Goal: Task Accomplishment & Management: Manage account settings

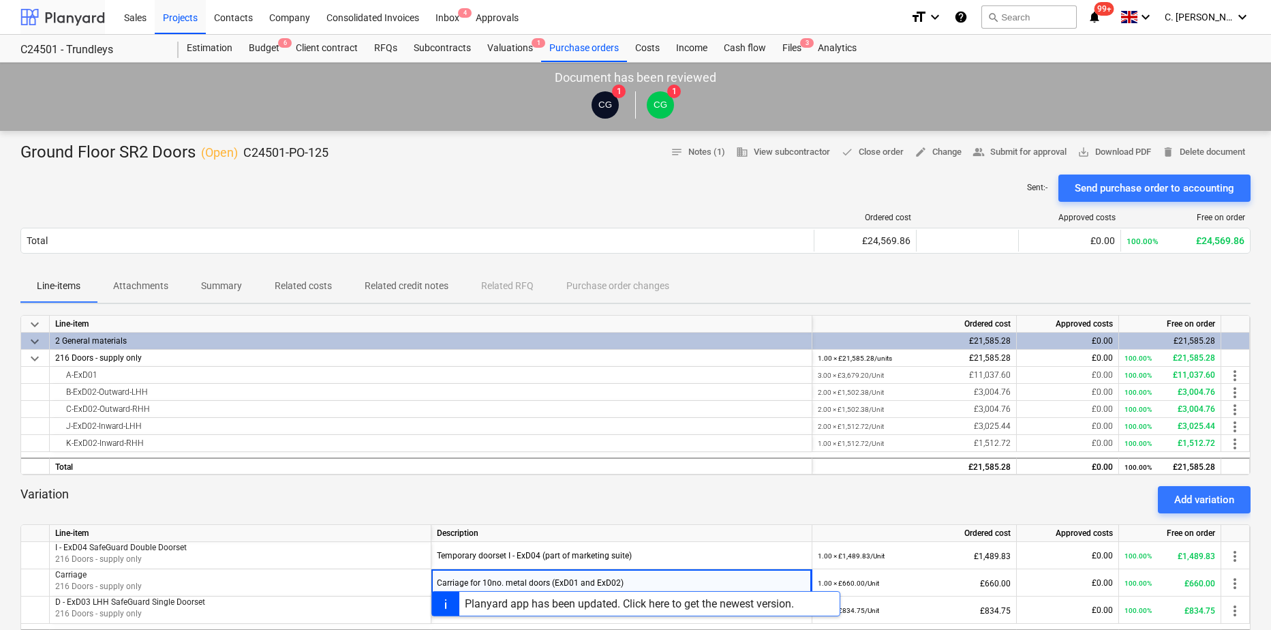
click at [38, 5] on div at bounding box center [62, 17] width 85 height 34
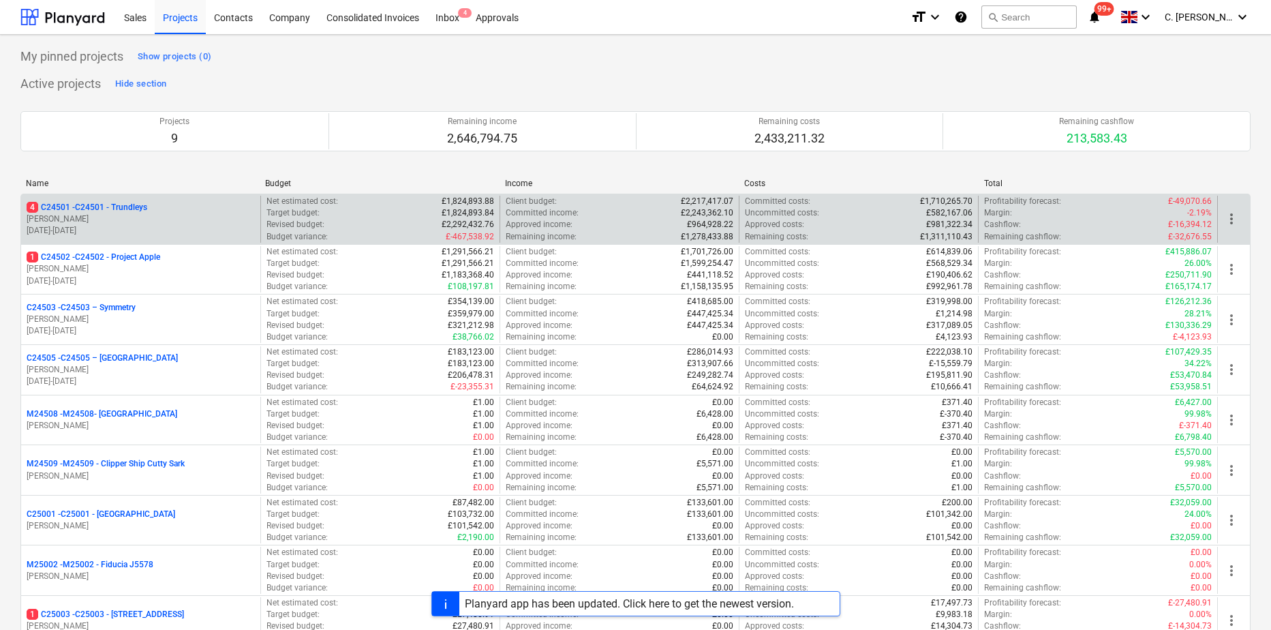
click at [110, 220] on p "[PERSON_NAME]" at bounding box center [141, 219] width 228 height 12
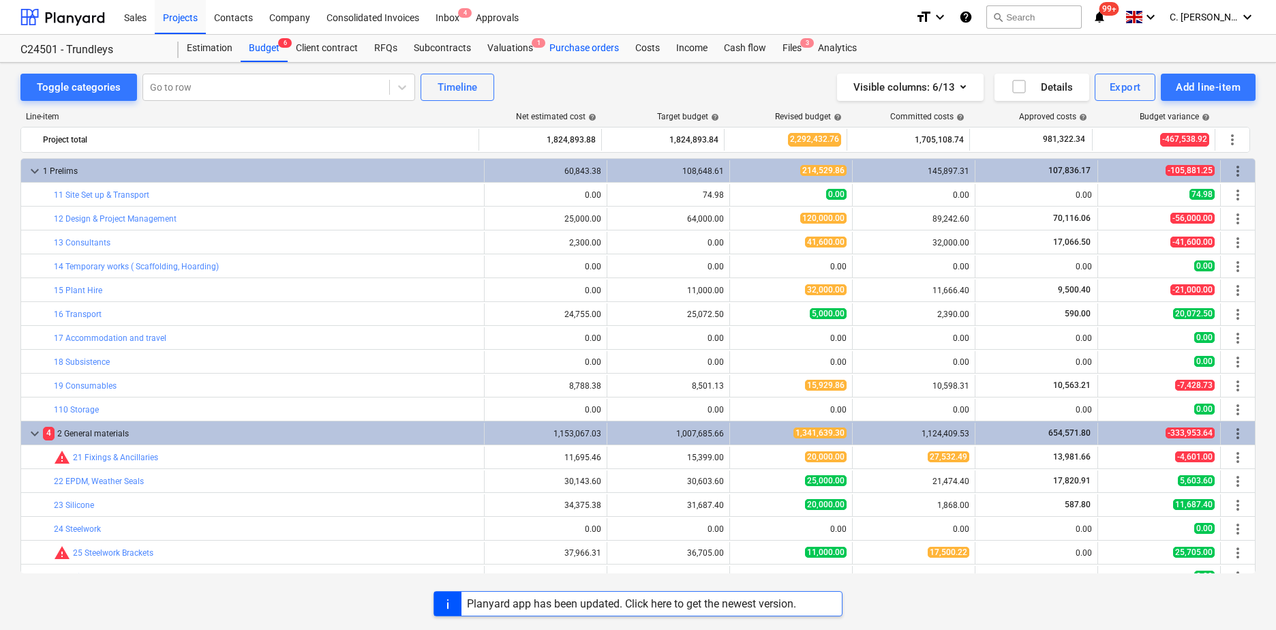
click at [593, 46] on div "Purchase orders" at bounding box center [584, 48] width 86 height 27
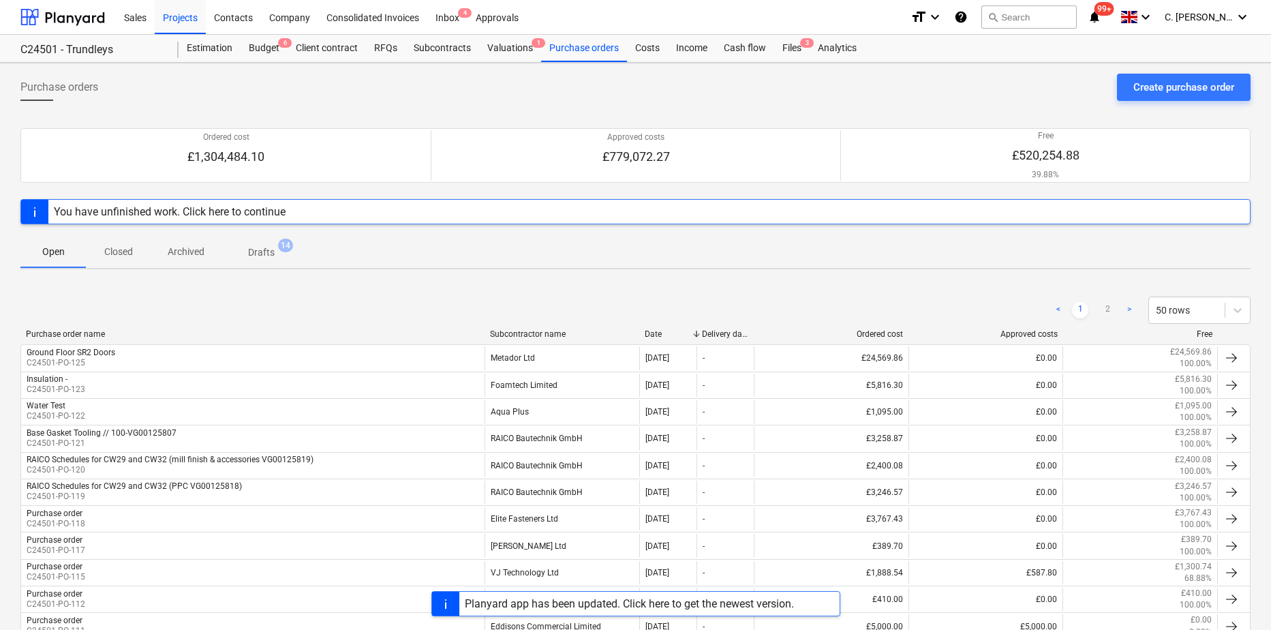
click at [510, 332] on div "Subcontractor name" at bounding box center [562, 334] width 144 height 10
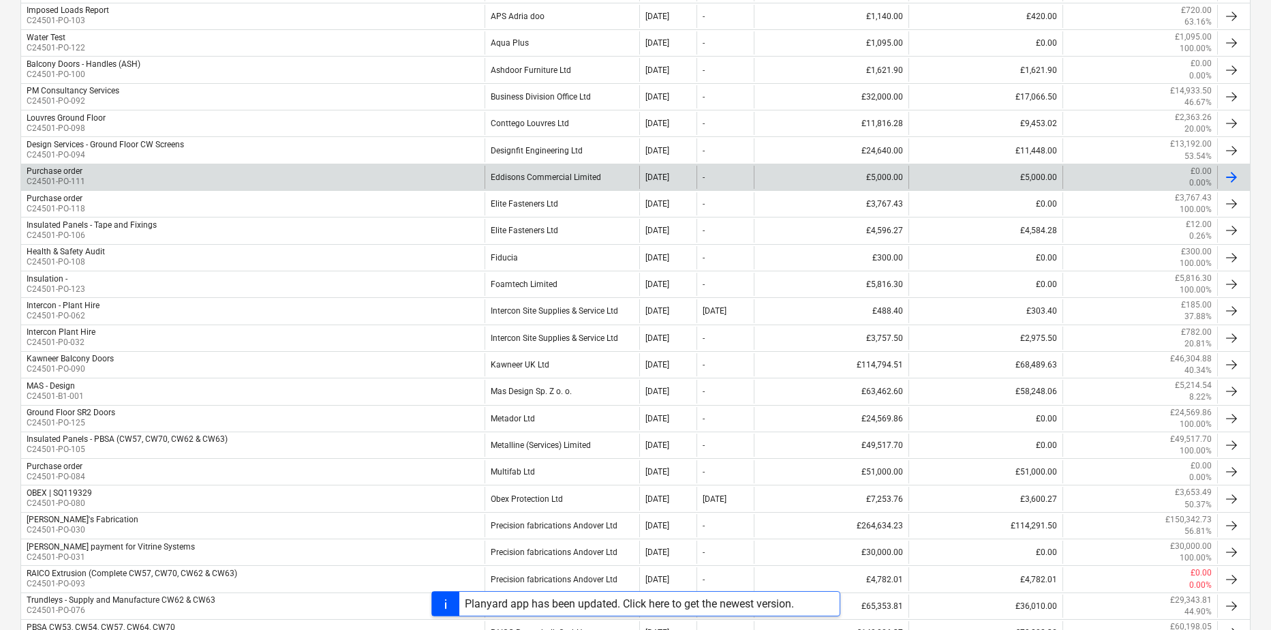
scroll to position [477, 0]
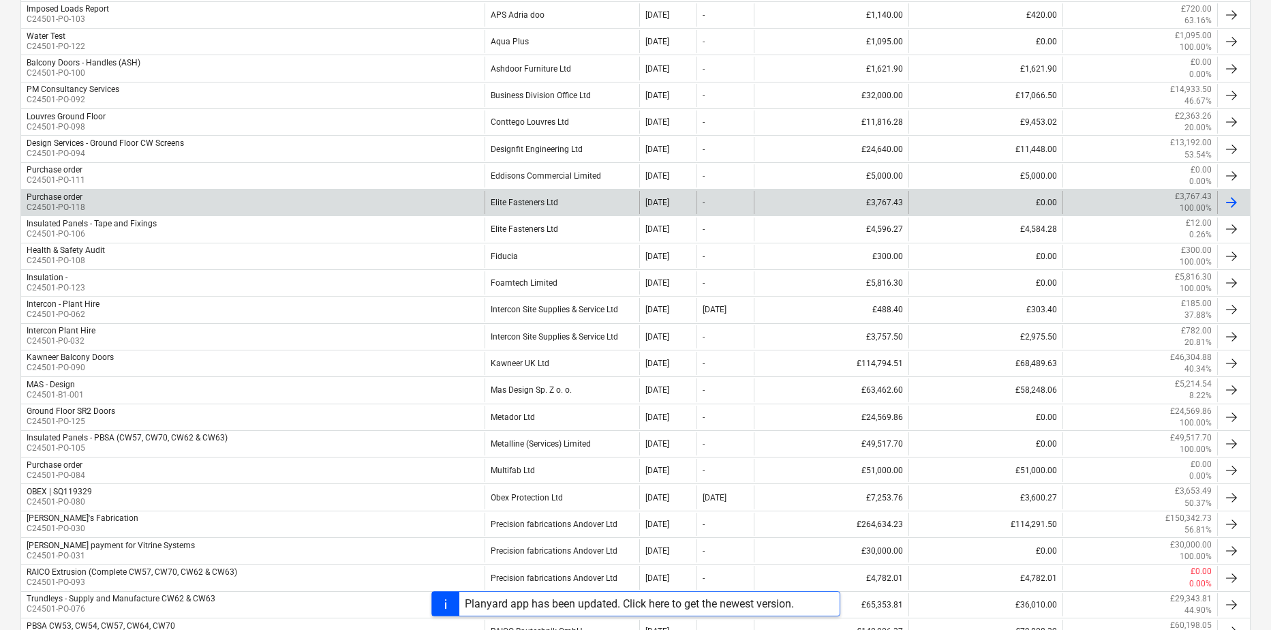
click at [75, 206] on p "C24501-PO-118" at bounding box center [56, 208] width 59 height 12
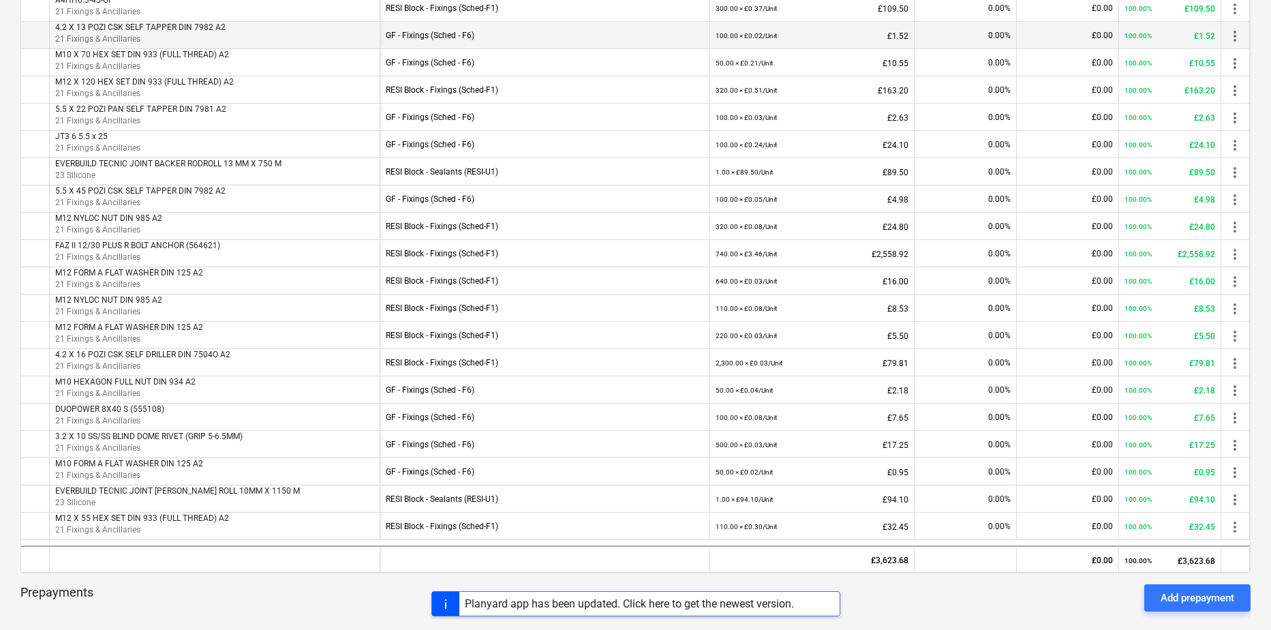
scroll to position [545, 0]
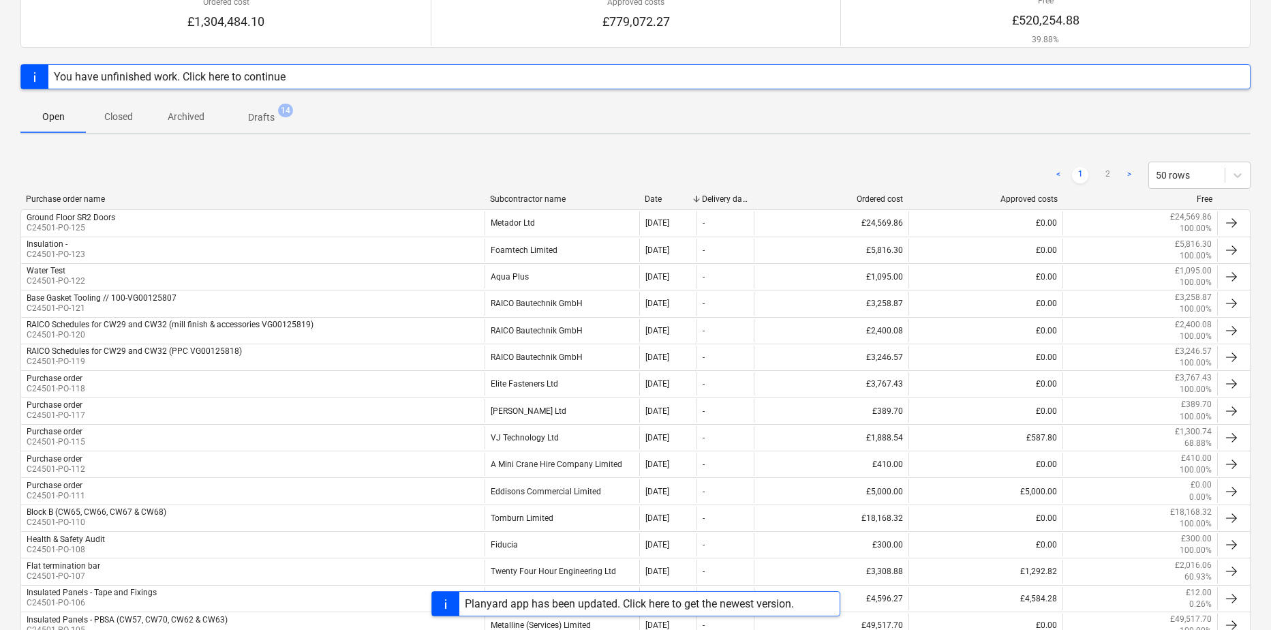
scroll to position [68, 0]
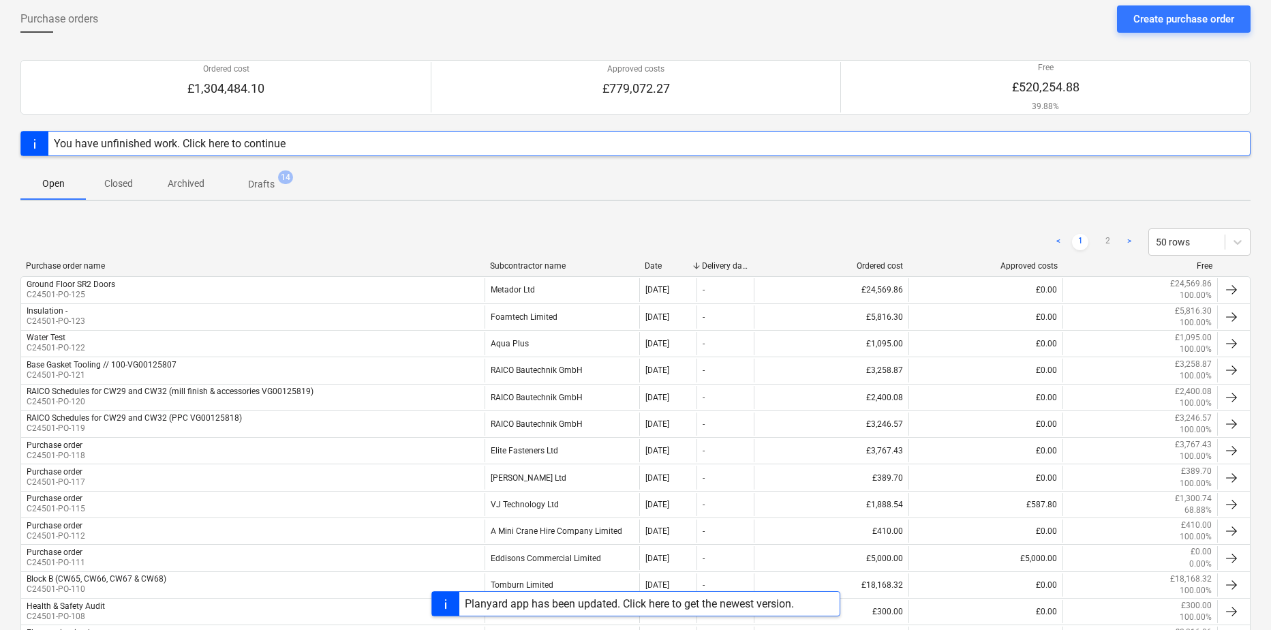
click at [540, 259] on div "< 1 2 > 50 rows" at bounding box center [635, 242] width 1230 height 38
click at [539, 264] on div "Subcontractor name" at bounding box center [562, 266] width 144 height 10
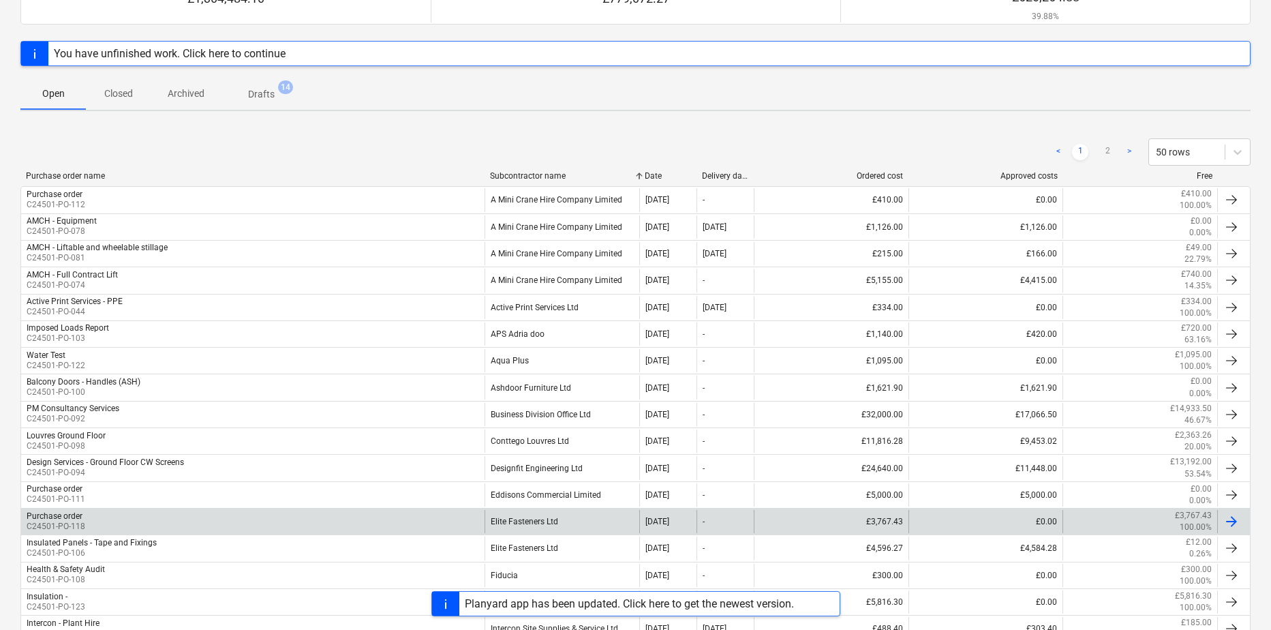
scroll to position [341, 0]
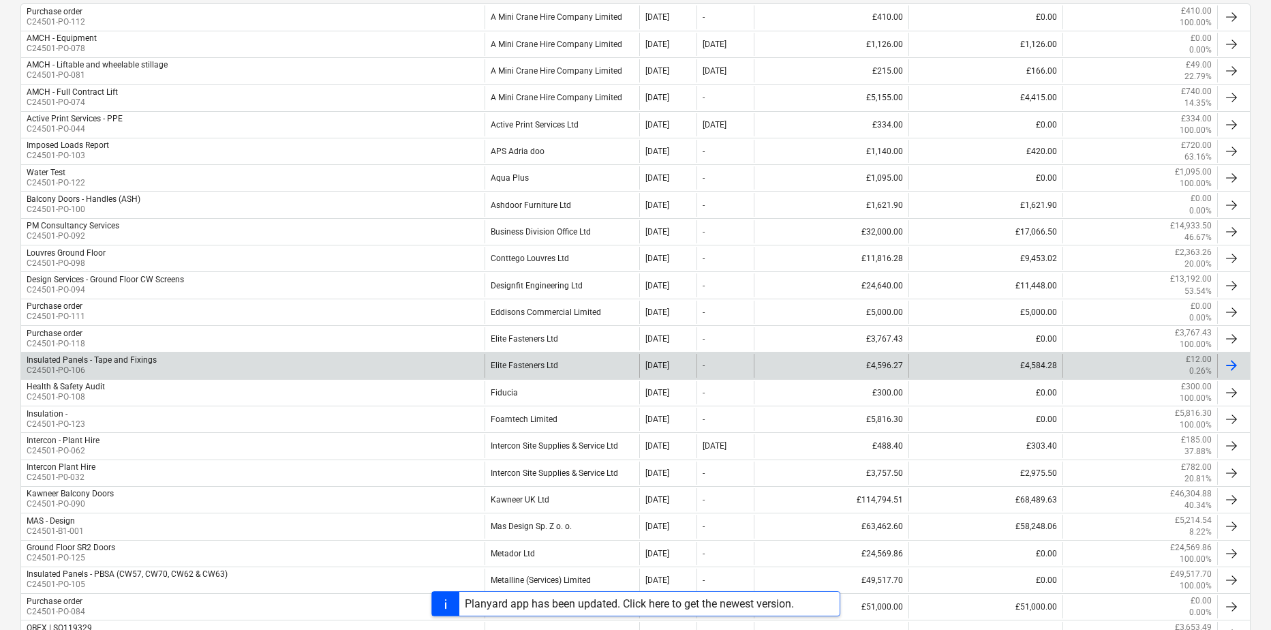
click at [551, 366] on div "Elite Fasteners Ltd" at bounding box center [562, 365] width 155 height 23
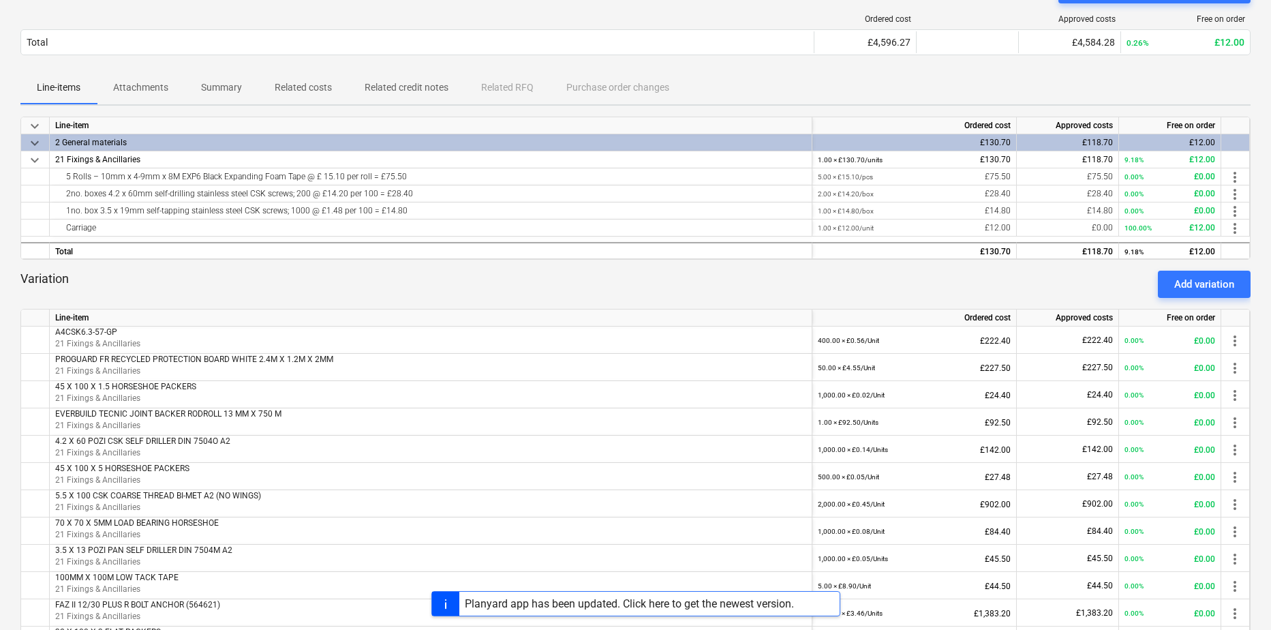
scroll to position [205, 0]
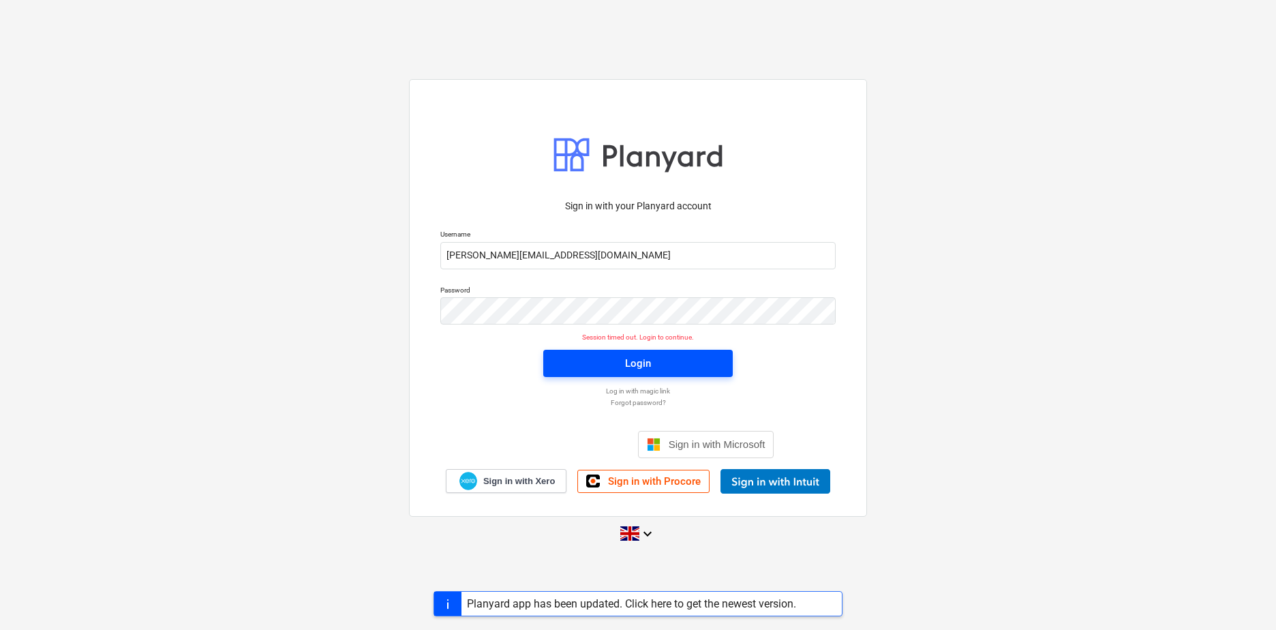
click at [610, 357] on span "Login" at bounding box center [638, 363] width 157 height 18
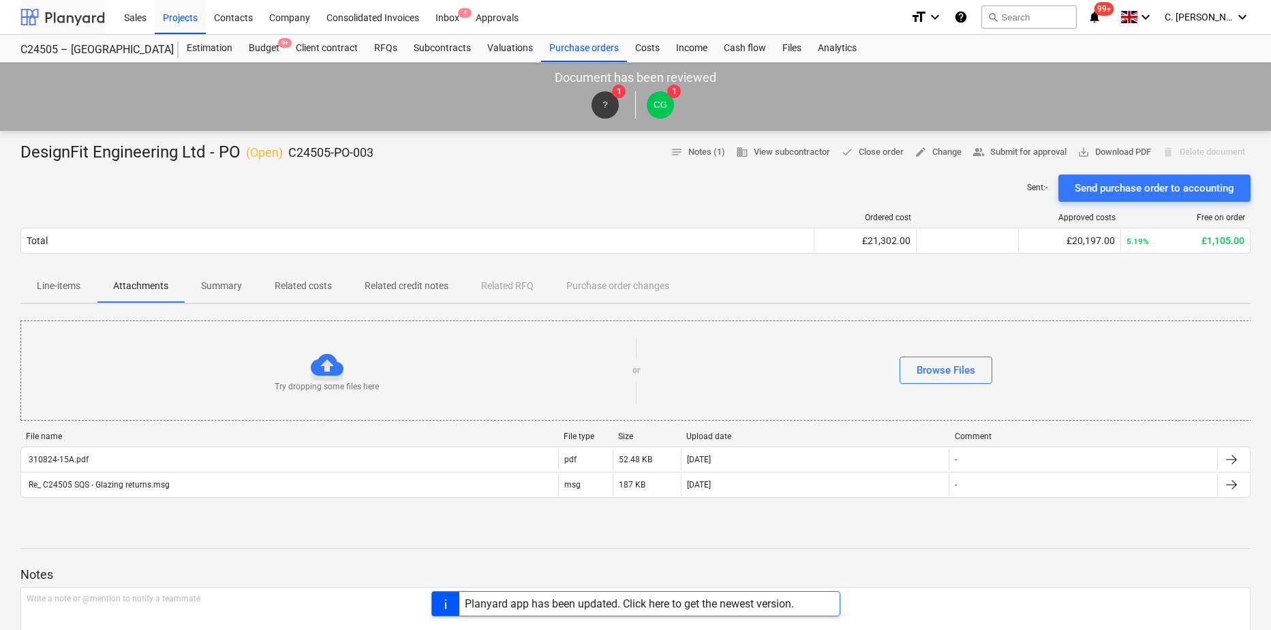
click at [73, 22] on div at bounding box center [62, 17] width 85 height 34
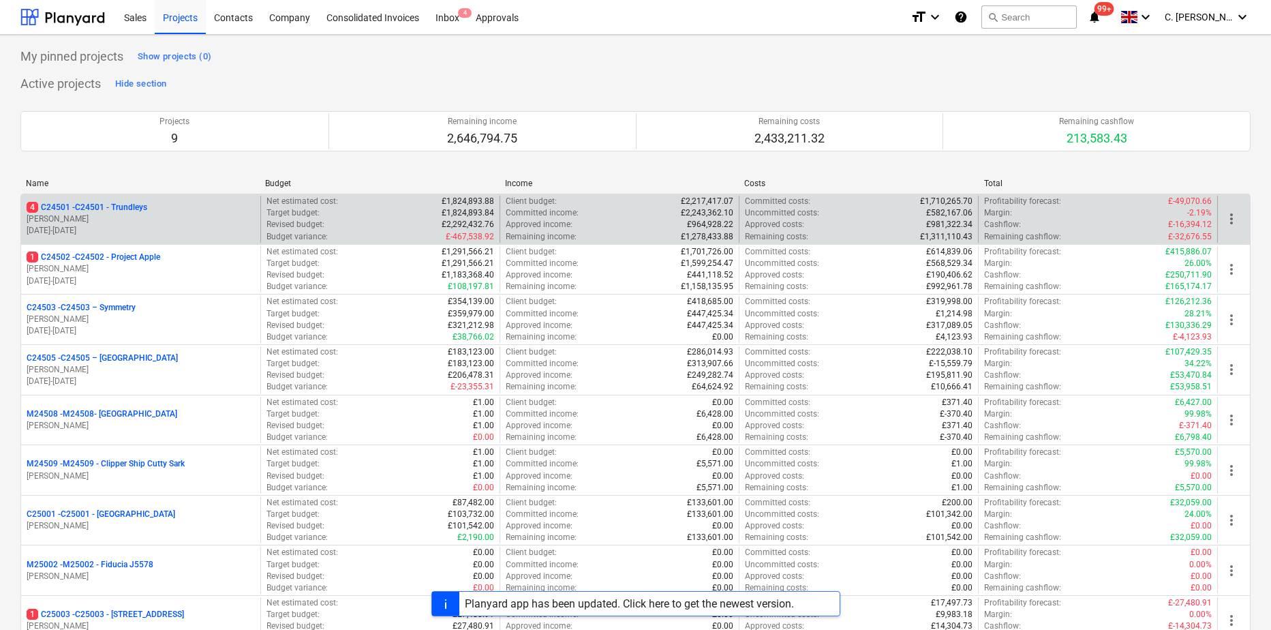
click at [166, 213] on p "[PERSON_NAME]" at bounding box center [141, 219] width 228 height 12
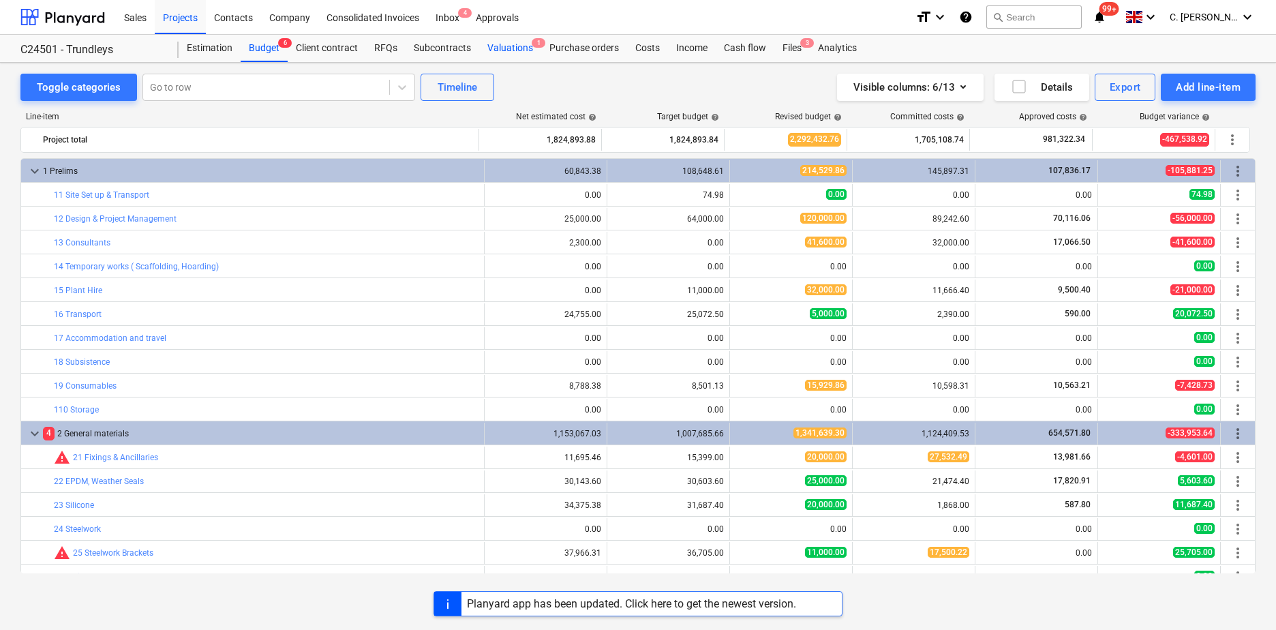
click at [496, 48] on div "Valuations 1" at bounding box center [510, 48] width 62 height 27
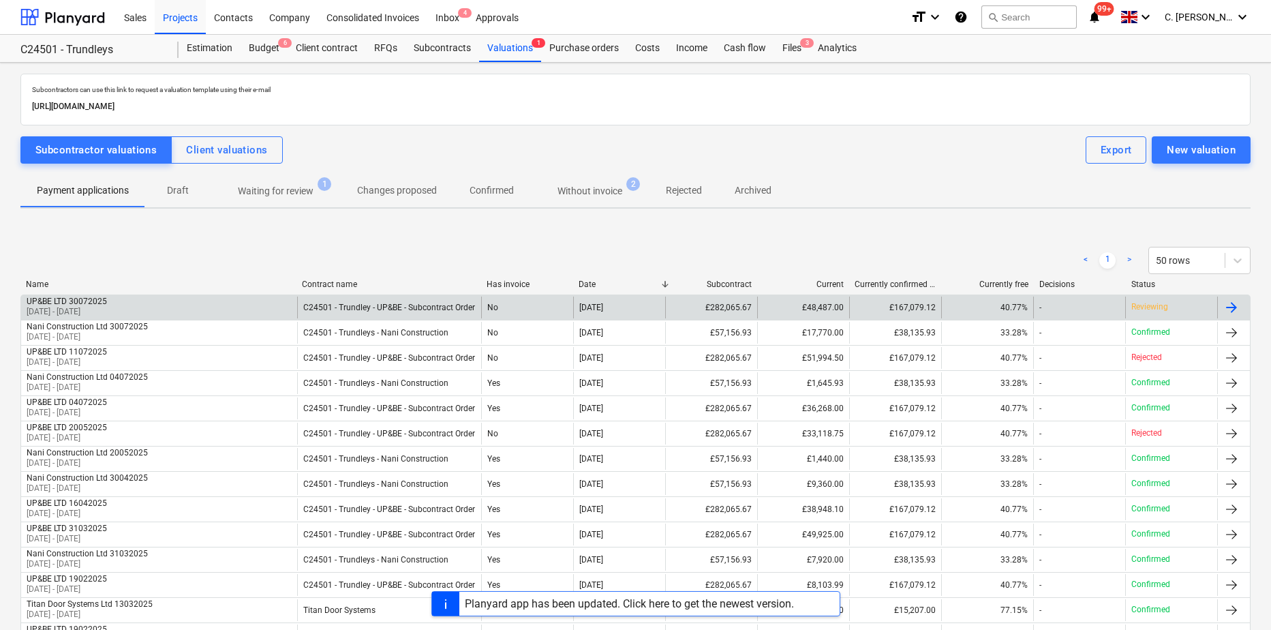
click at [107, 302] on div "UP&BE LTD 30072025" at bounding box center [67, 302] width 80 height 10
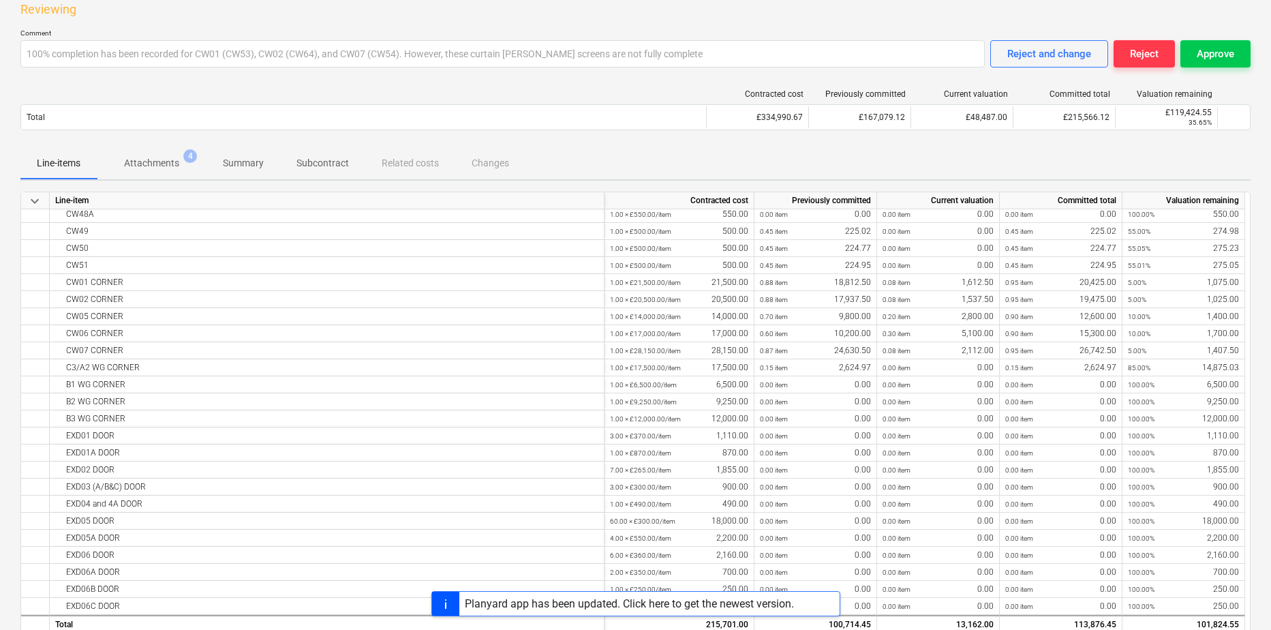
scroll to position [68, 0]
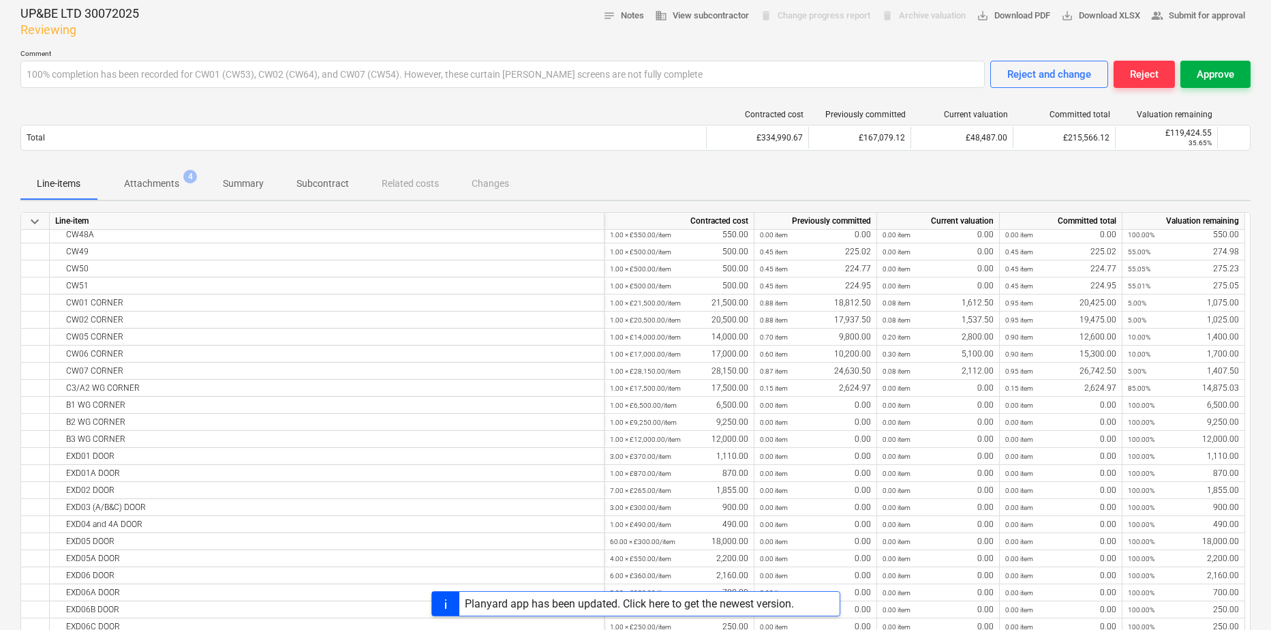
click at [1215, 74] on div "Approve" at bounding box center [1215, 74] width 37 height 18
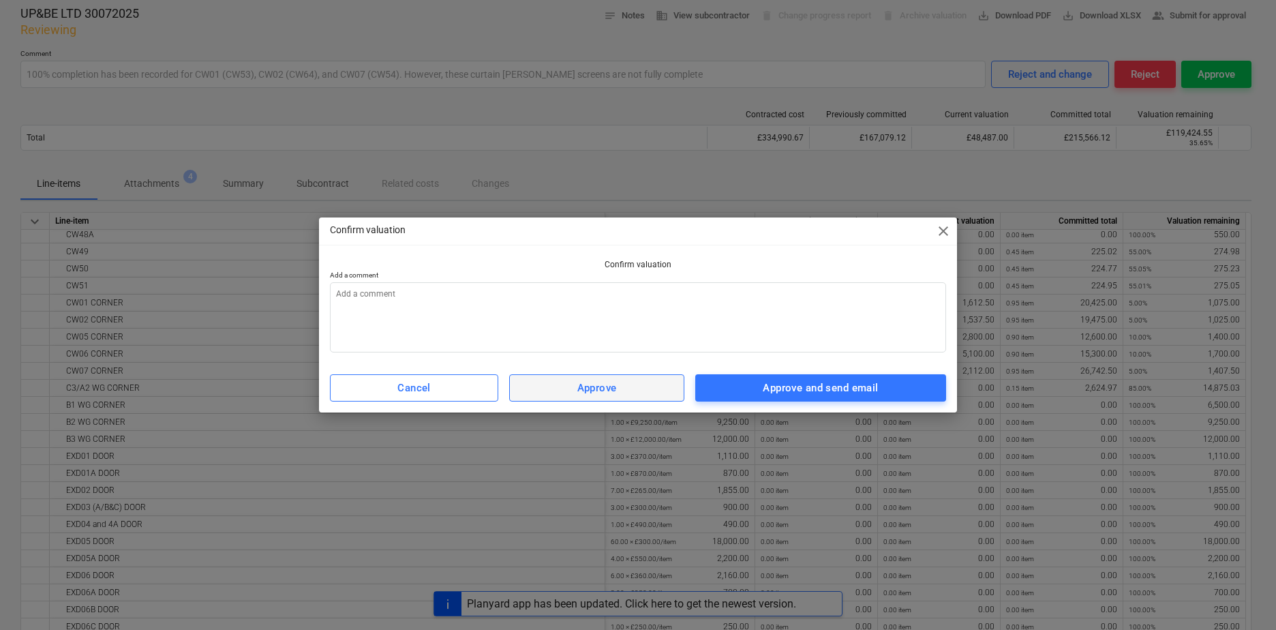
click at [617, 391] on span "Approve" at bounding box center [596, 388] width 145 height 18
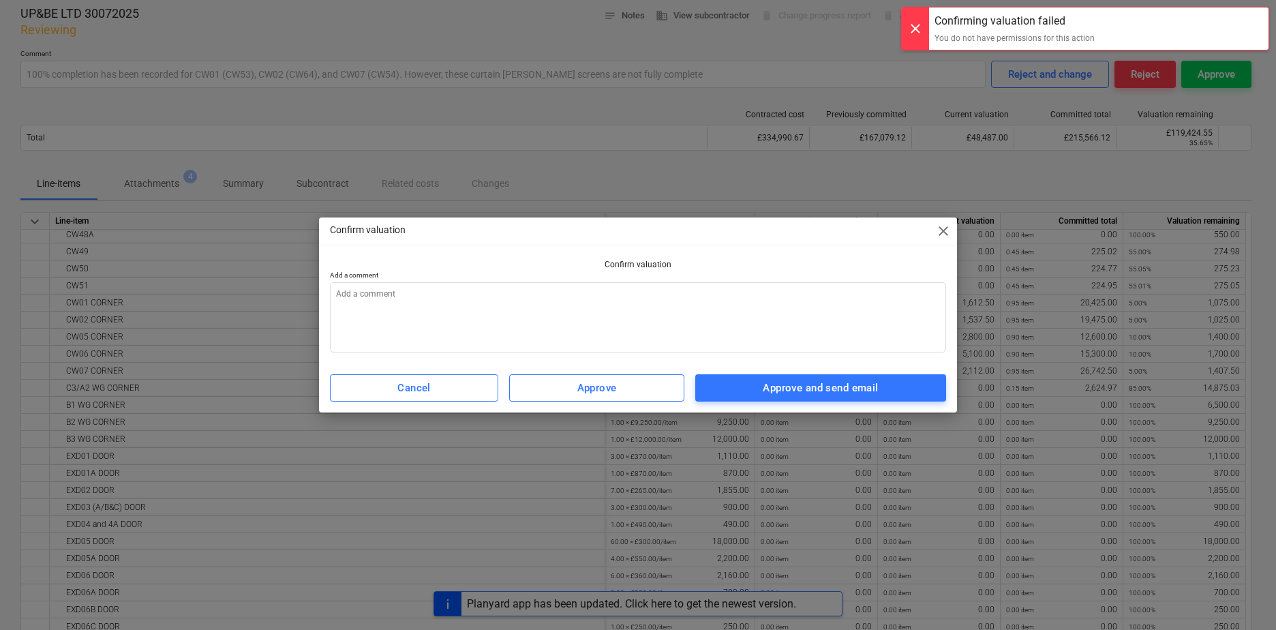
type textarea "x"
click at [943, 230] on span "close" at bounding box center [943, 231] width 16 height 16
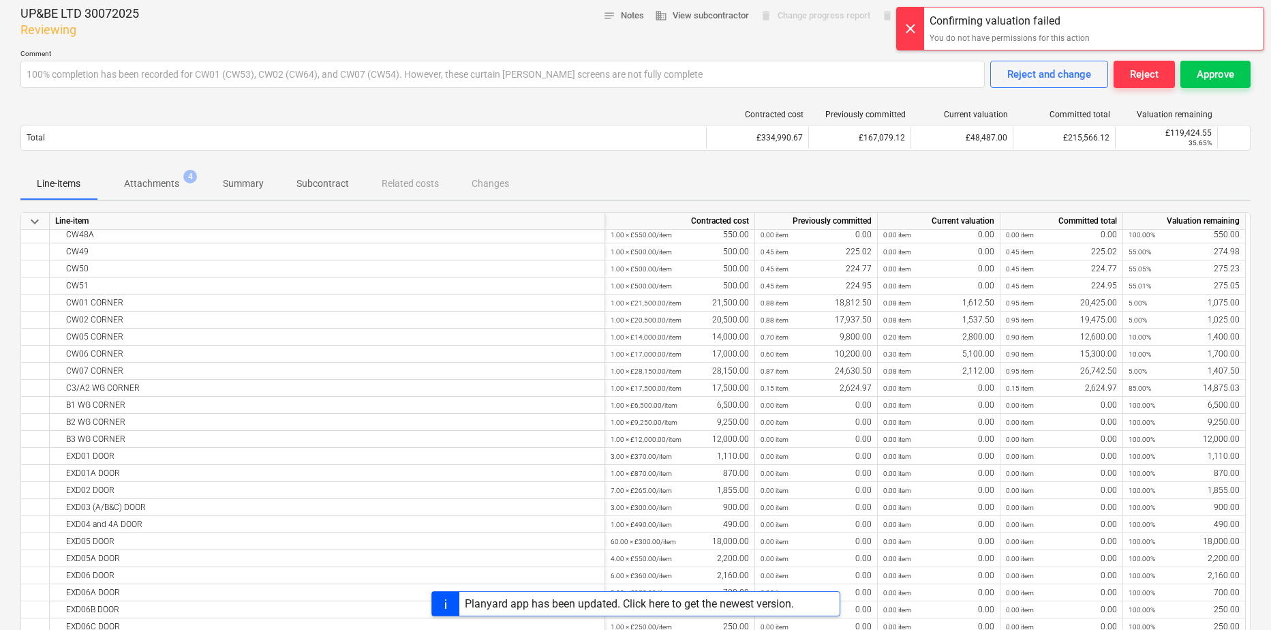
click at [910, 31] on div at bounding box center [910, 28] width 27 height 42
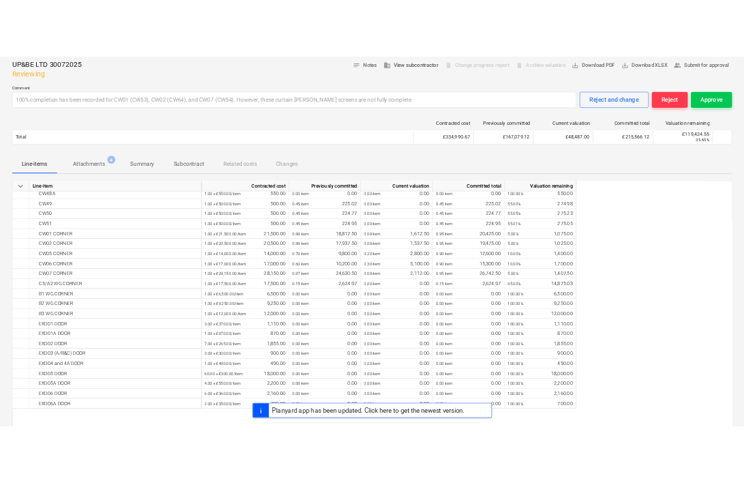
scroll to position [821, 0]
